Goal: Information Seeking & Learning: Learn about a topic

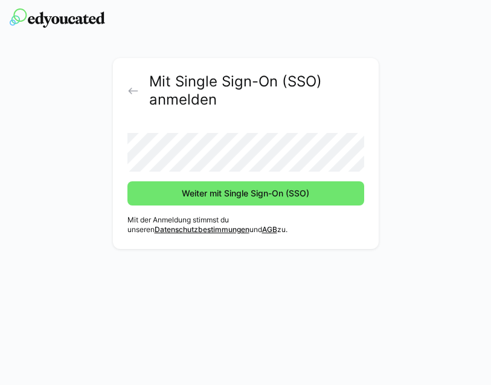
scroll to position [41, 0]
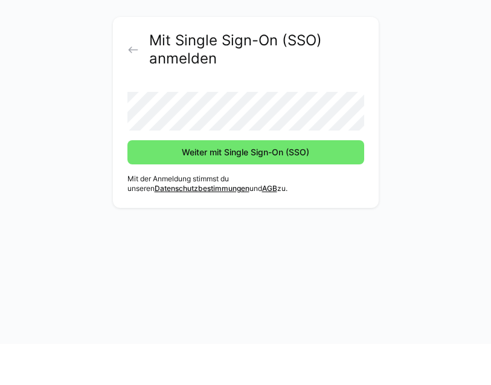
click at [245, 181] on button "Weiter mit Single Sign-On (SSO)" at bounding box center [245, 193] width 237 height 24
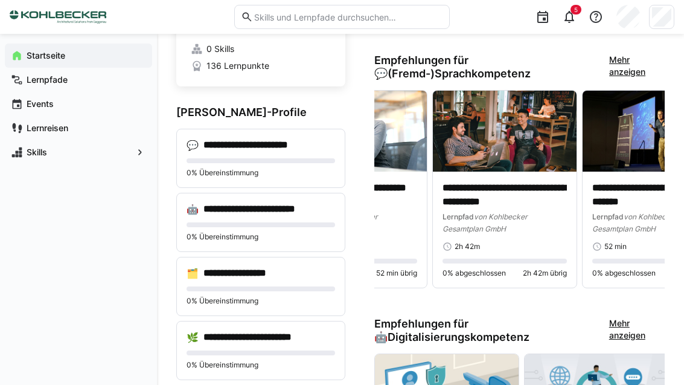
scroll to position [0, 241]
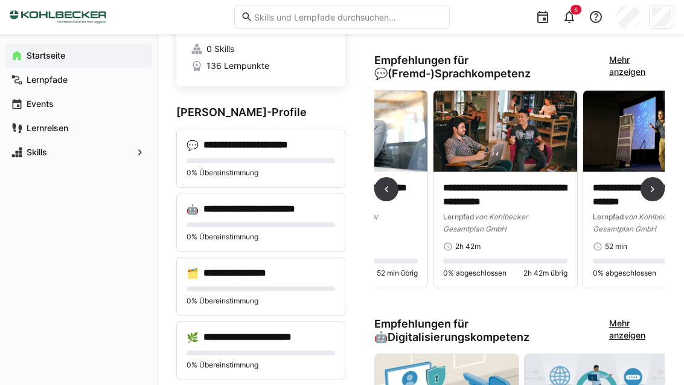
click at [490, 199] on p "**********" at bounding box center [505, 194] width 124 height 27
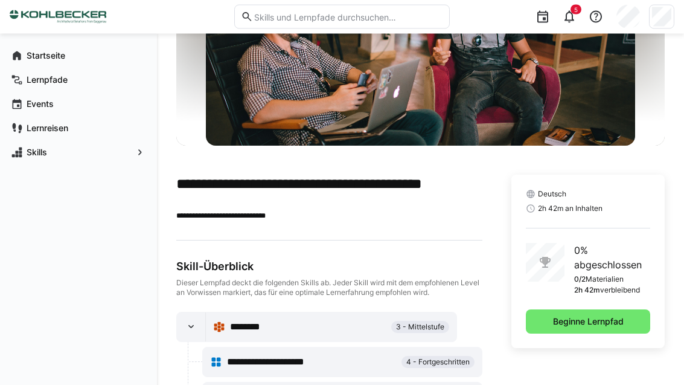
scroll to position [149, 0]
click at [490, 321] on span "Beginne Lernpfad" at bounding box center [588, 321] width 74 height 12
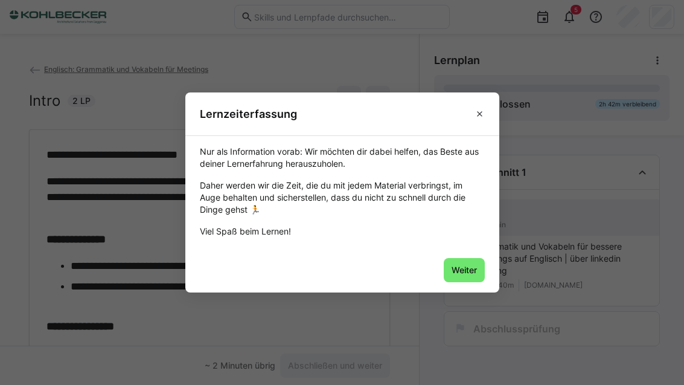
click at [465, 280] on span "Weiter" at bounding box center [464, 270] width 41 height 24
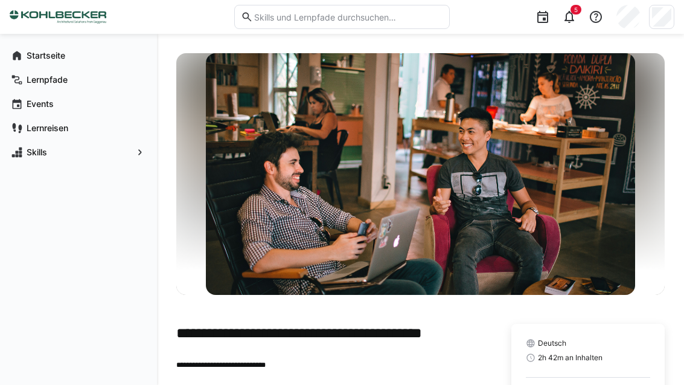
scroll to position [39, 0]
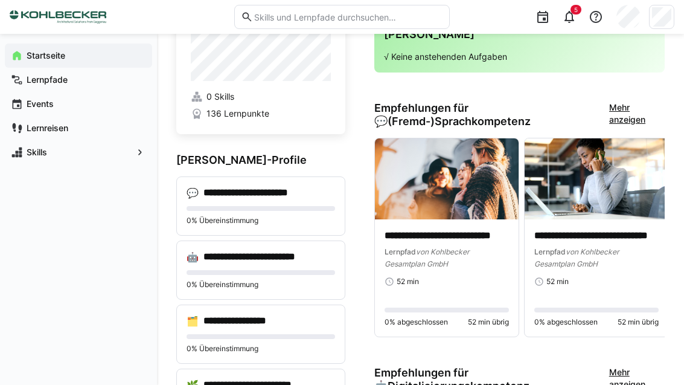
click at [76, 81] on span "Lernpfade" at bounding box center [85, 80] width 121 height 12
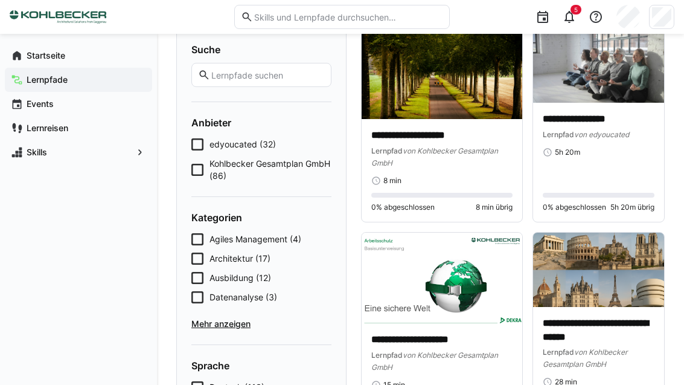
scroll to position [88, 0]
click at [254, 262] on span "Architektur (17)" at bounding box center [240, 259] width 61 height 12
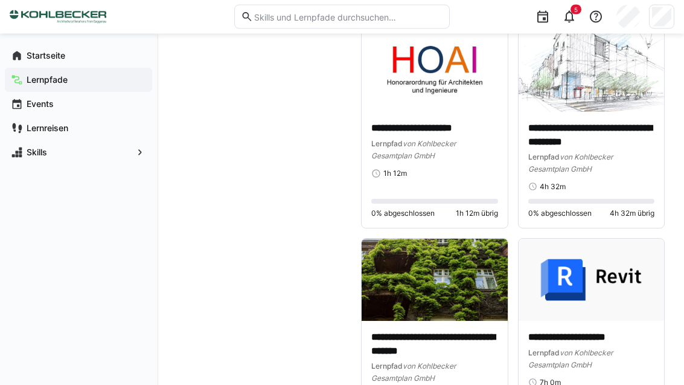
scroll to position [924, 0]
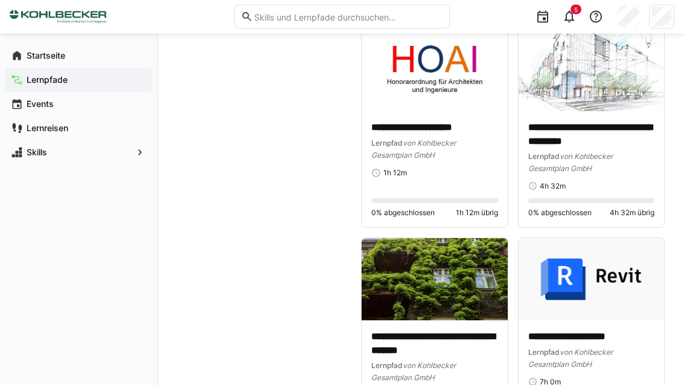
click at [597, 282] on img at bounding box center [592, 280] width 146 height 82
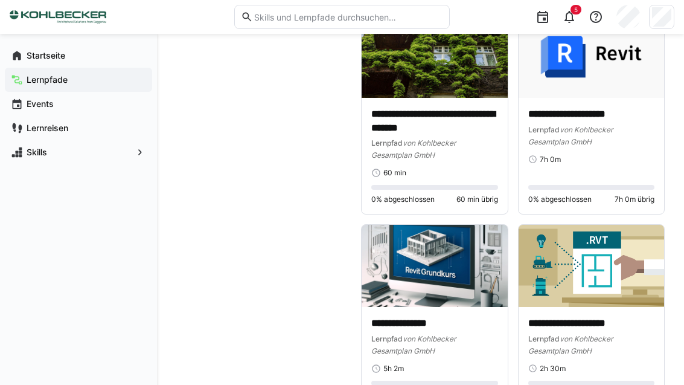
scroll to position [1146, 0]
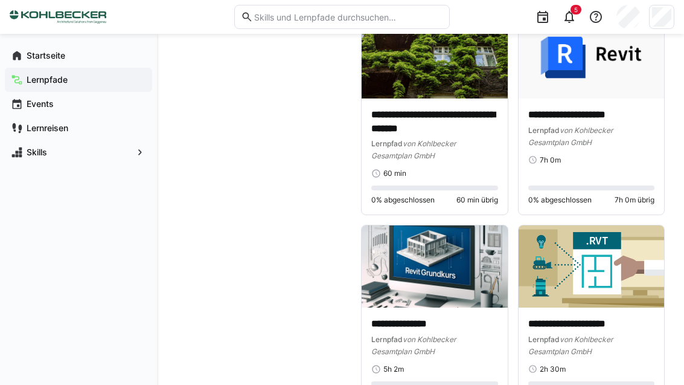
click at [596, 317] on p "**********" at bounding box center [592, 323] width 127 height 13
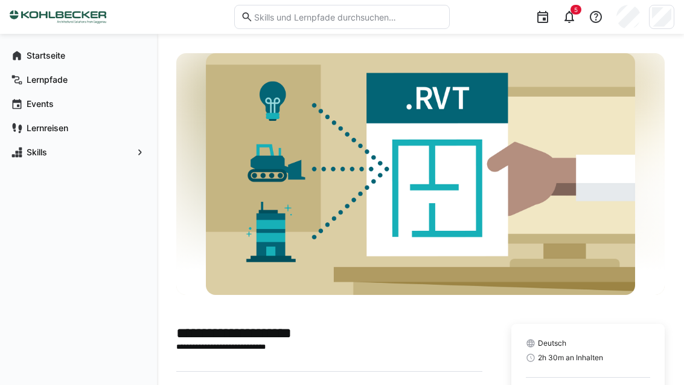
scroll to position [93, 0]
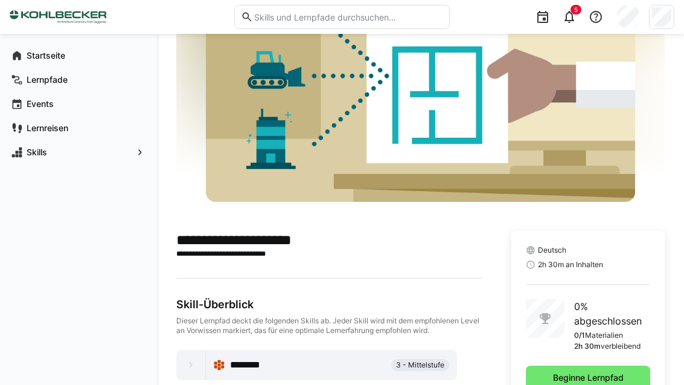
click at [594, 377] on span "Beginne Lernpfad" at bounding box center [588, 377] width 74 height 12
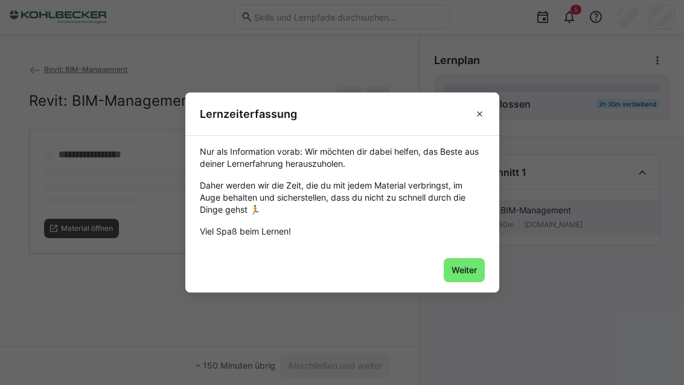
click at [473, 276] on span "Weiter" at bounding box center [464, 270] width 29 height 12
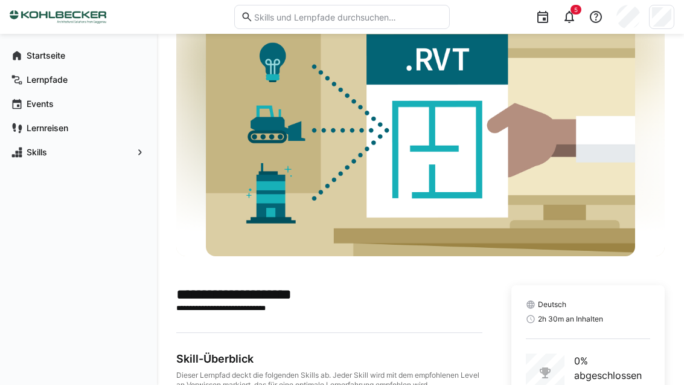
scroll to position [132, 0]
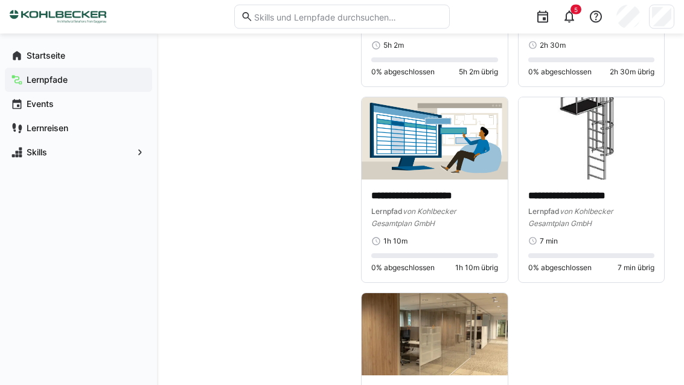
scroll to position [1468, 0]
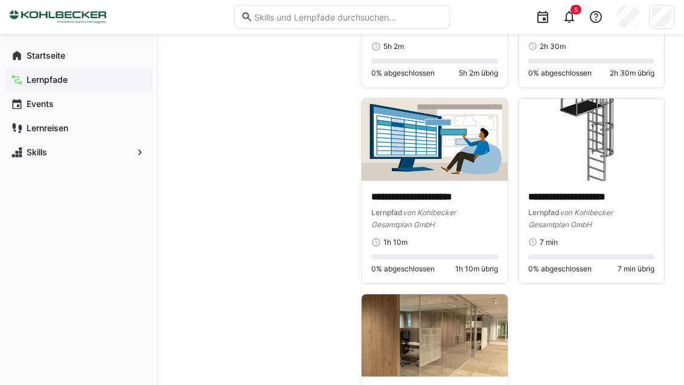
click at [459, 361] on img at bounding box center [435, 335] width 146 height 82
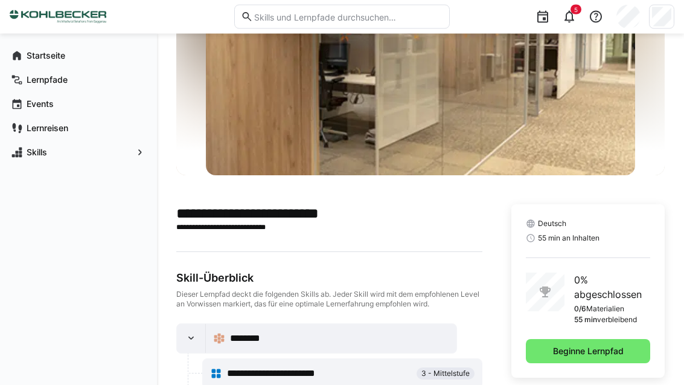
scroll to position [120, 0]
click at [584, 356] on span "Beginne Lernpfad" at bounding box center [588, 351] width 74 height 12
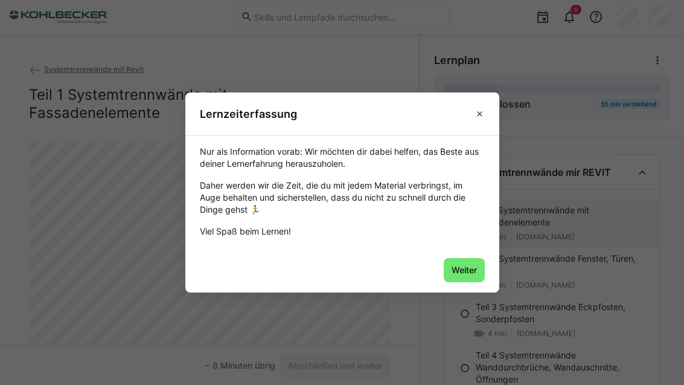
click at [484, 281] on span "Weiter" at bounding box center [464, 270] width 41 height 24
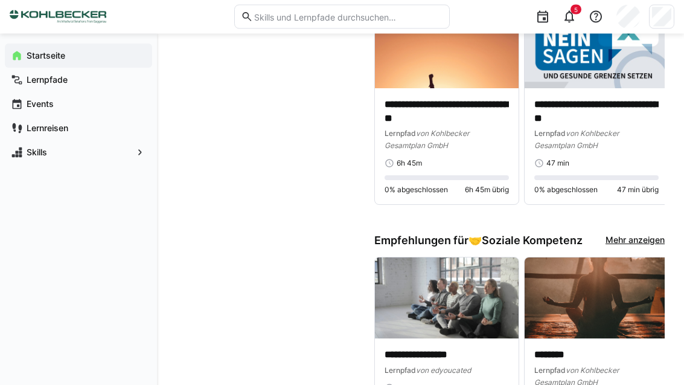
scroll to position [1223, 0]
click at [594, 98] on p "**********" at bounding box center [597, 111] width 124 height 27
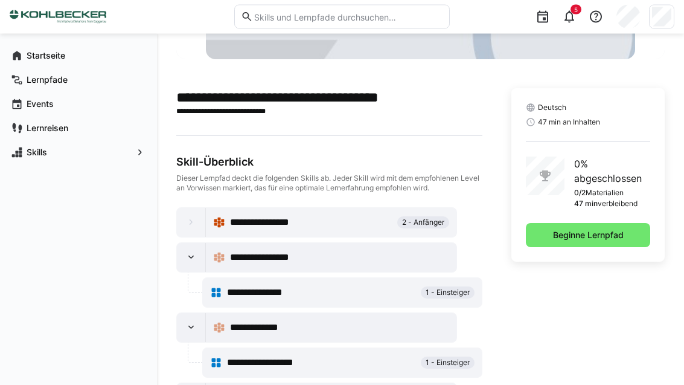
scroll to position [216, 0]
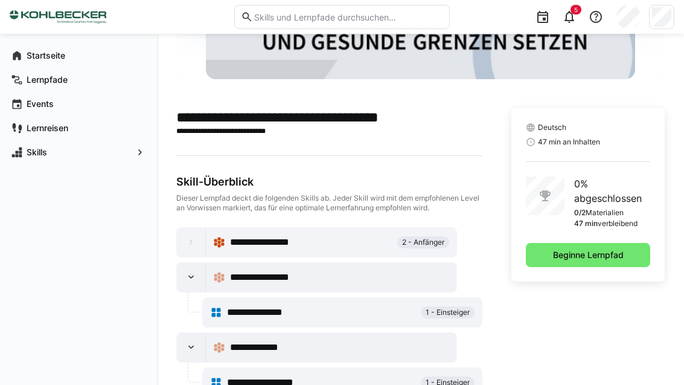
click at [598, 256] on span "Beginne Lernpfad" at bounding box center [588, 255] width 74 height 12
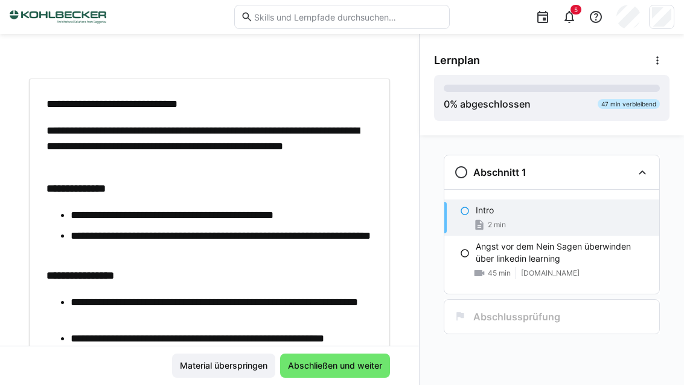
scroll to position [50, 0]
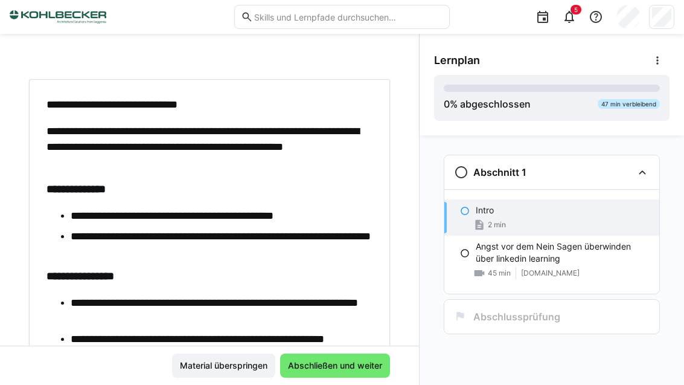
click at [359, 371] on span "Abschließen und weiter" at bounding box center [335, 365] width 98 height 12
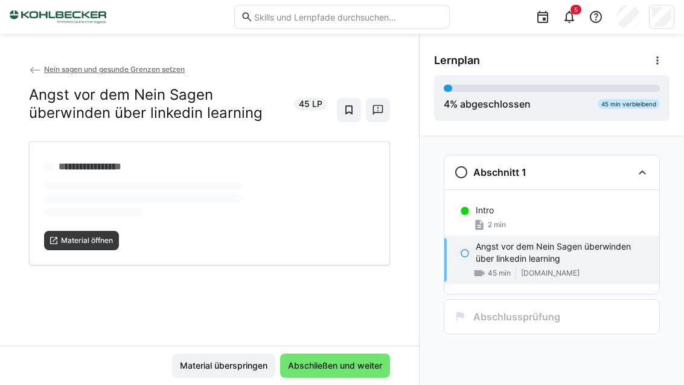
scroll to position [0, 0]
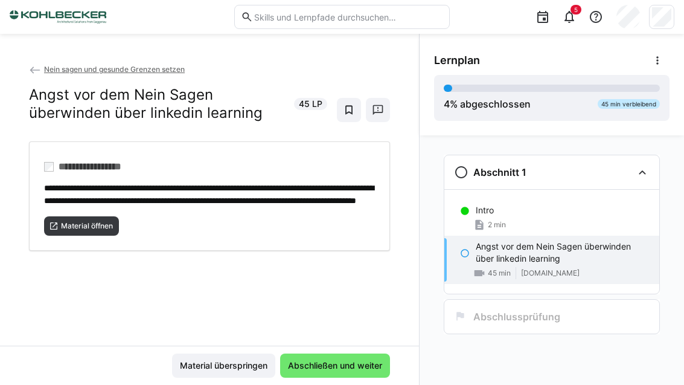
click at [97, 236] on span "Material öffnen" at bounding box center [81, 225] width 75 height 19
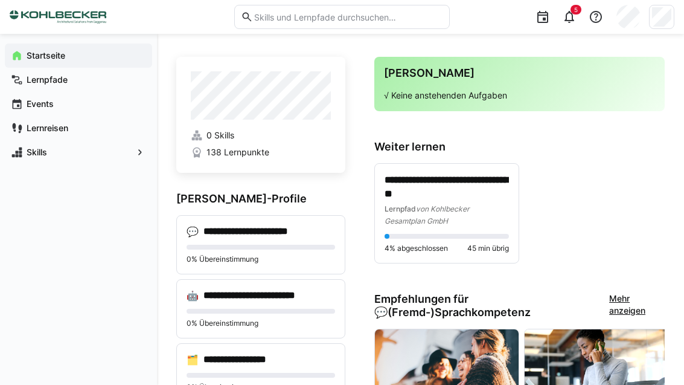
click at [70, 82] on span "Lernpfade" at bounding box center [85, 80] width 121 height 12
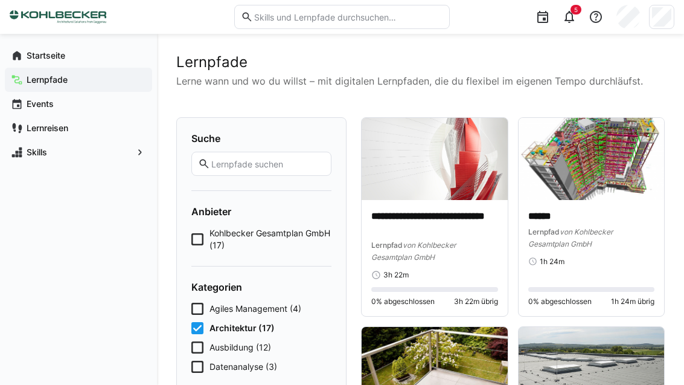
click at [207, 325] on eds-checkbox "Architektur (17)" at bounding box center [261, 328] width 140 height 12
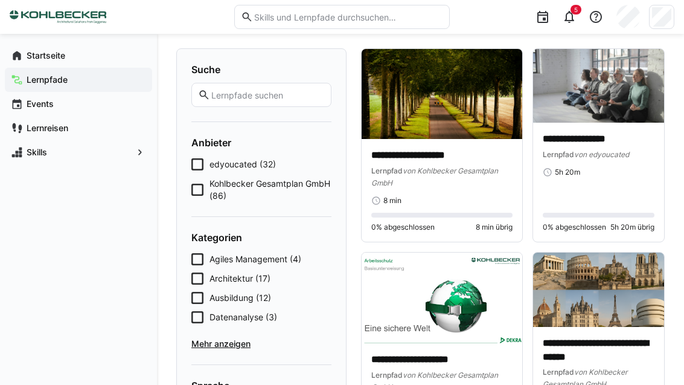
scroll to position [74, 0]
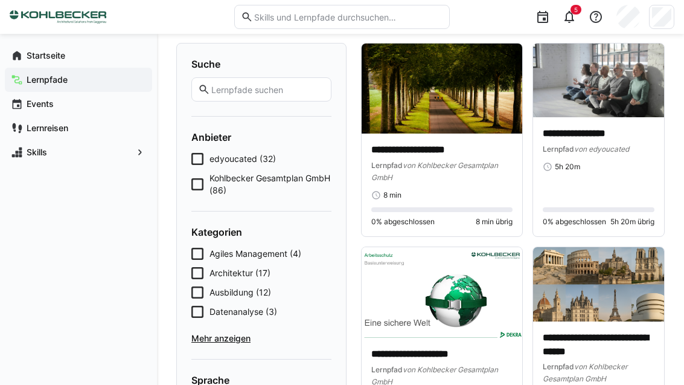
click at [237, 335] on span "Mehr anzeigen" at bounding box center [261, 338] width 140 height 12
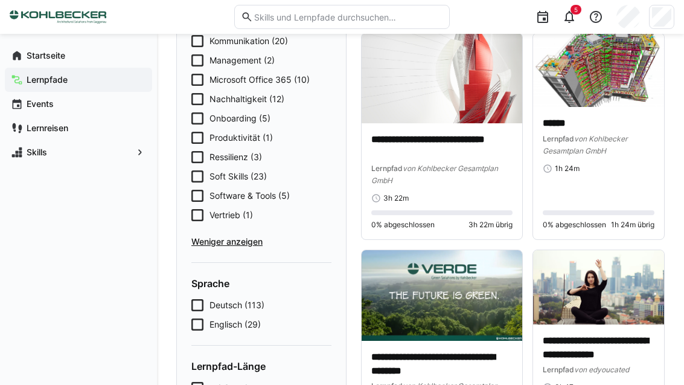
scroll to position [492, 0]
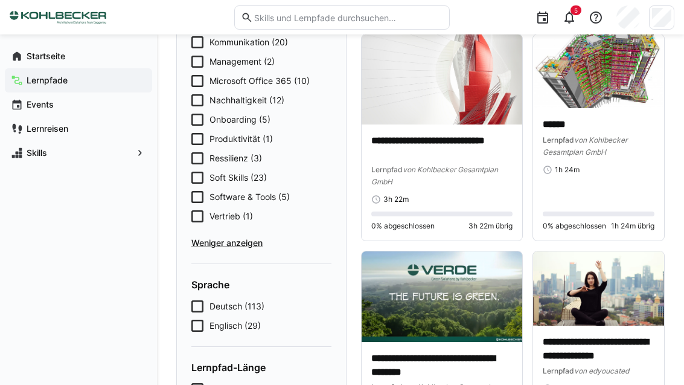
click at [249, 154] on span "Ressilienz (3)" at bounding box center [236, 158] width 53 height 12
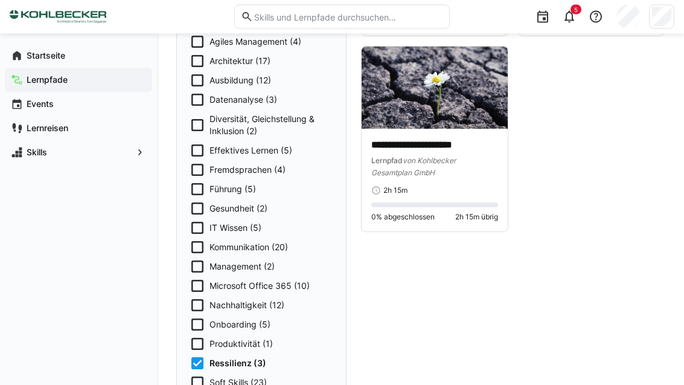
scroll to position [263, 0]
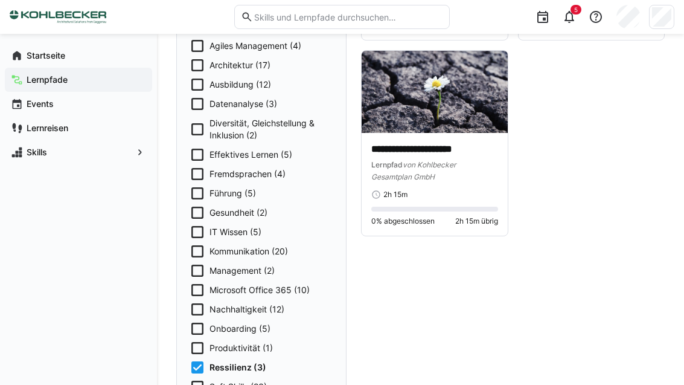
click at [463, 147] on p "**********" at bounding box center [434, 149] width 127 height 13
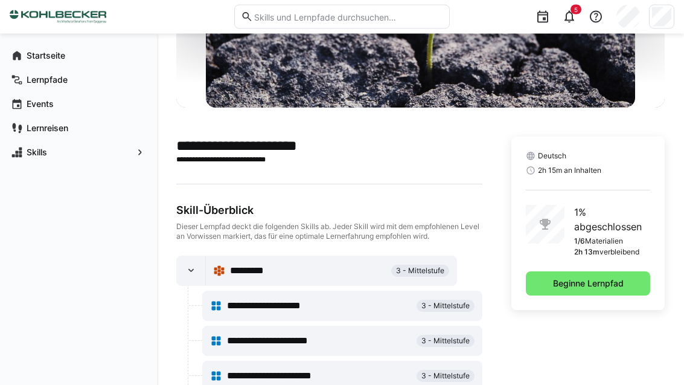
scroll to position [229, 0]
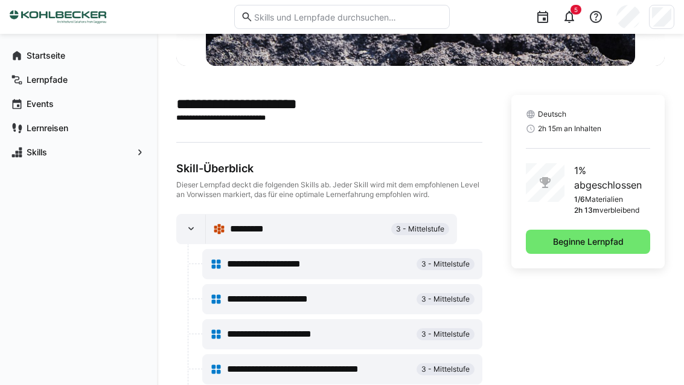
click at [606, 246] on span "Beginne Lernpfad" at bounding box center [588, 242] width 74 height 12
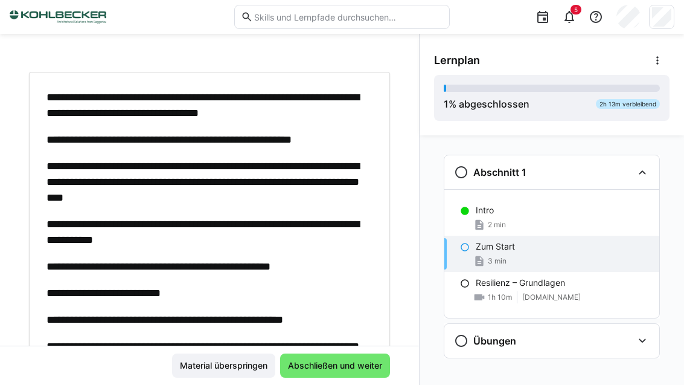
scroll to position [59, 0]
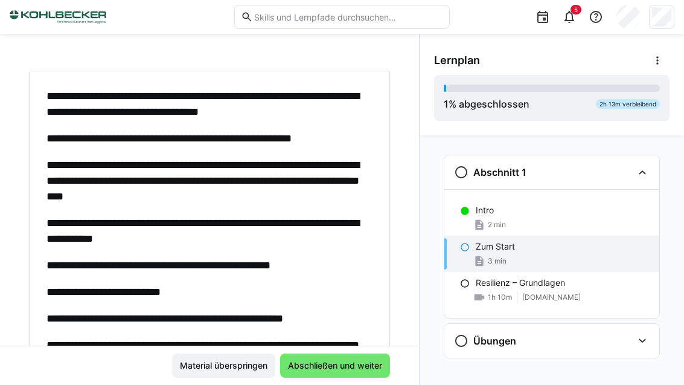
click at [353, 378] on span "Abschließen und weiter" at bounding box center [335, 365] width 110 height 24
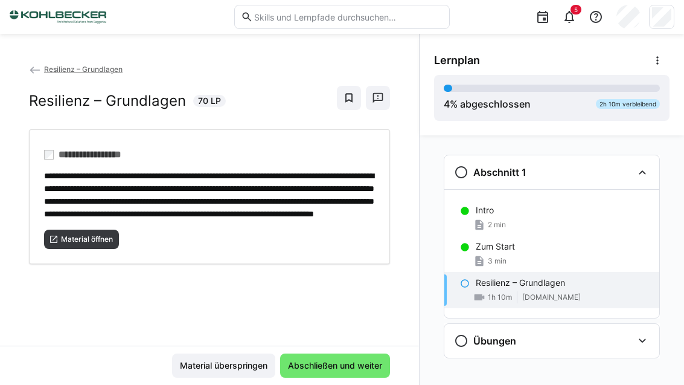
click at [96, 244] on span "Material öffnen" at bounding box center [87, 239] width 54 height 10
click at [365, 361] on span "Abschließen und weiter" at bounding box center [335, 365] width 98 height 12
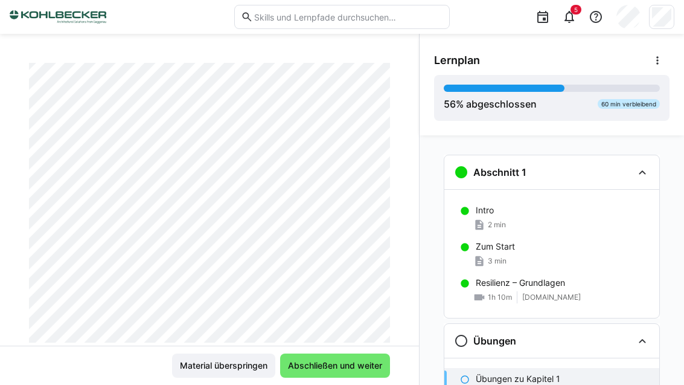
scroll to position [0, 0]
click at [63, 25] on img at bounding box center [58, 16] width 97 height 19
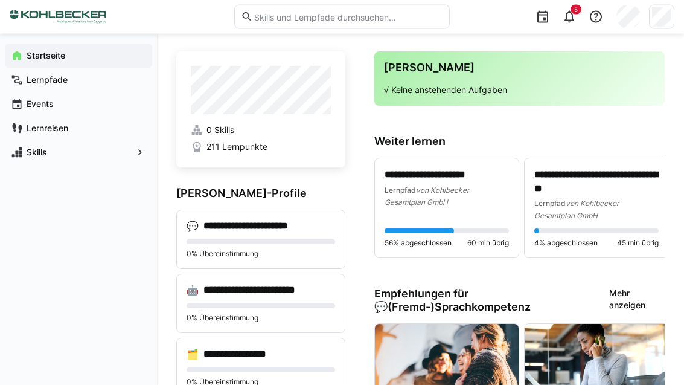
scroll to position [4, 0]
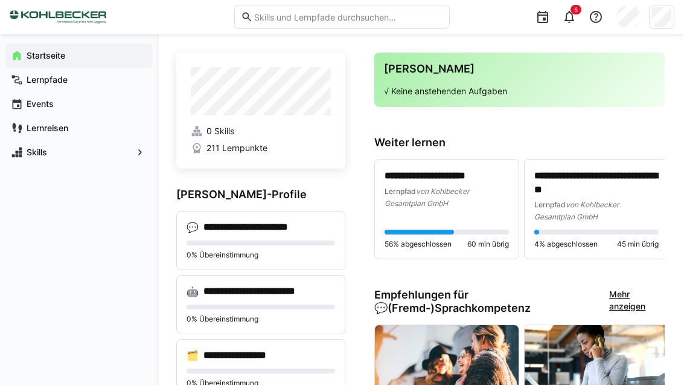
click at [0, 0] on app-navigation-label "Lernpfade" at bounding box center [0, 0] width 0 height 0
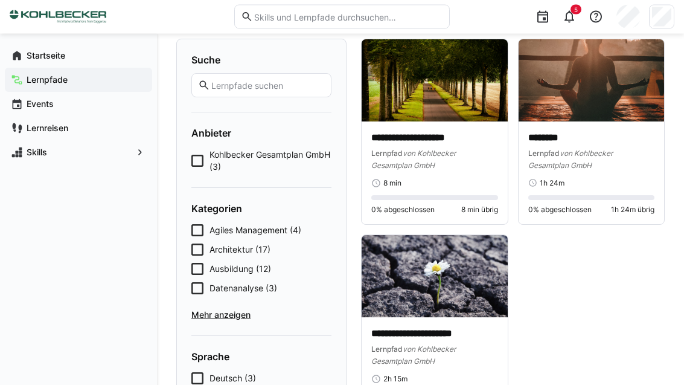
scroll to position [79, 0]
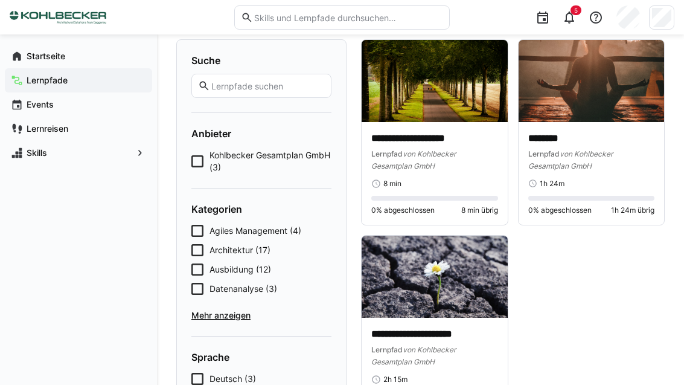
click at [236, 310] on span "Mehr anzeigen" at bounding box center [261, 315] width 140 height 12
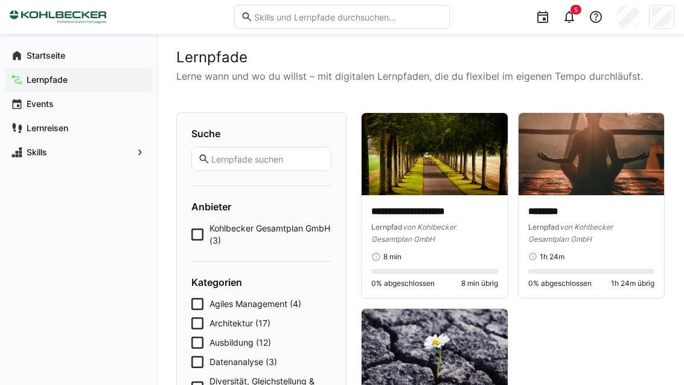
scroll to position [0, 0]
